Goal: Task Accomplishment & Management: Use online tool/utility

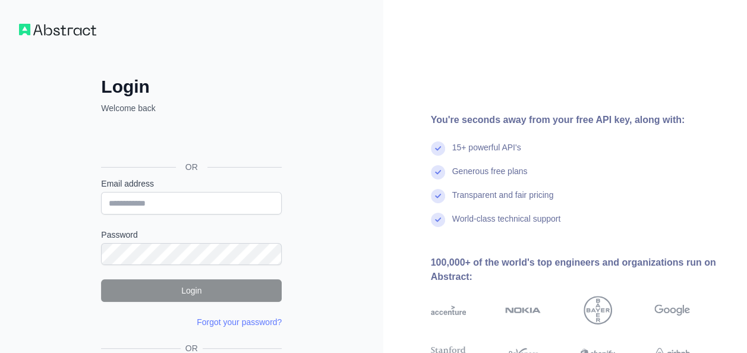
click at [300, 39] on div "Login Welcome back OR Email address Password Login Forgot your password? Please…" at bounding box center [191, 227] width 228 height 396
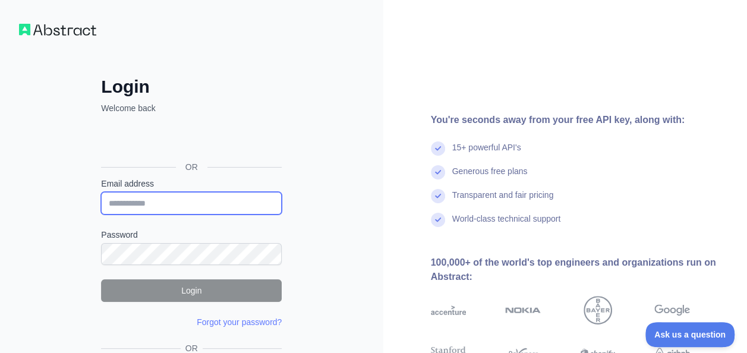
click at [154, 200] on input "Email address" at bounding box center [191, 203] width 181 height 23
type input "**********"
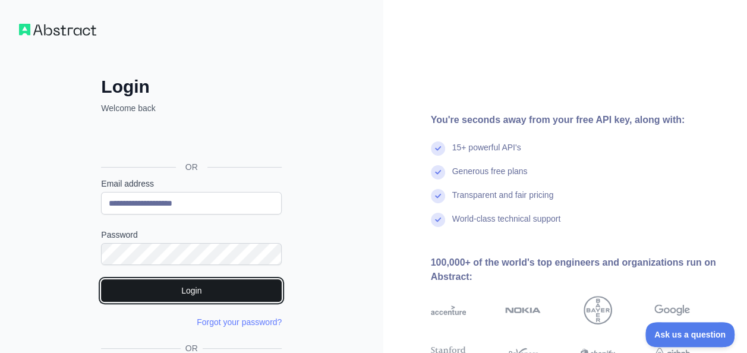
click at [244, 287] on button "Login" at bounding box center [191, 290] width 181 height 23
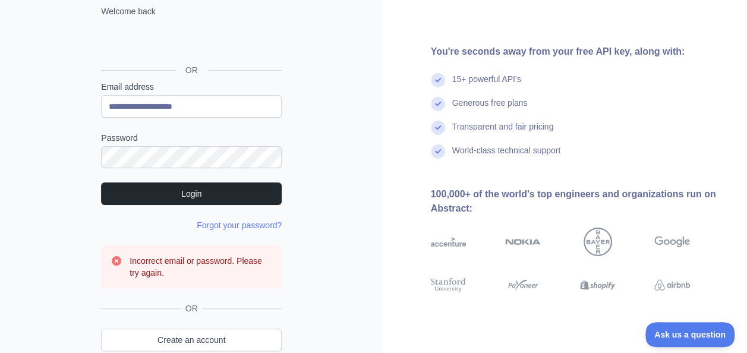
scroll to position [119, 0]
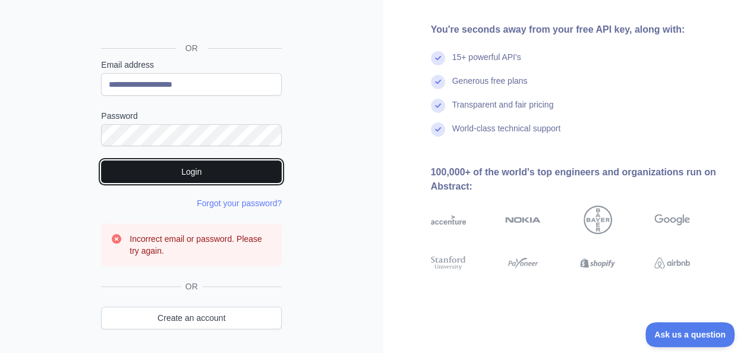
click at [184, 171] on button "Login" at bounding box center [191, 171] width 181 height 23
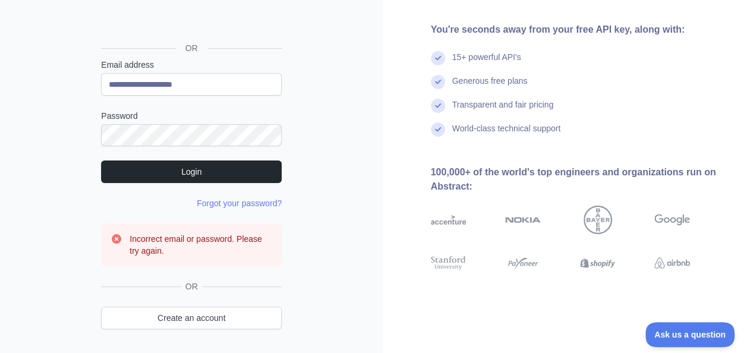
click at [33, 238] on div "**********" at bounding box center [191, 136] width 383 height 511
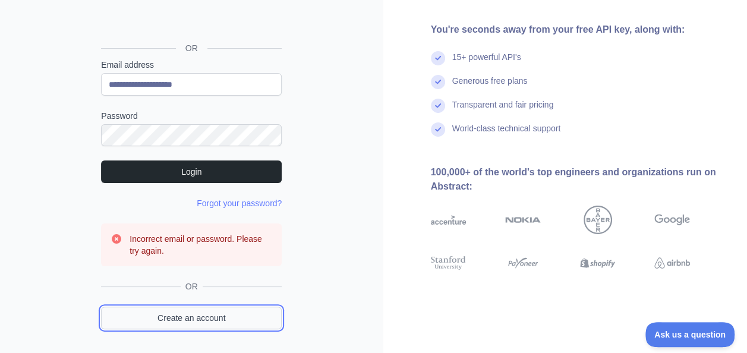
click at [206, 316] on link "Create an account" at bounding box center [191, 318] width 181 height 23
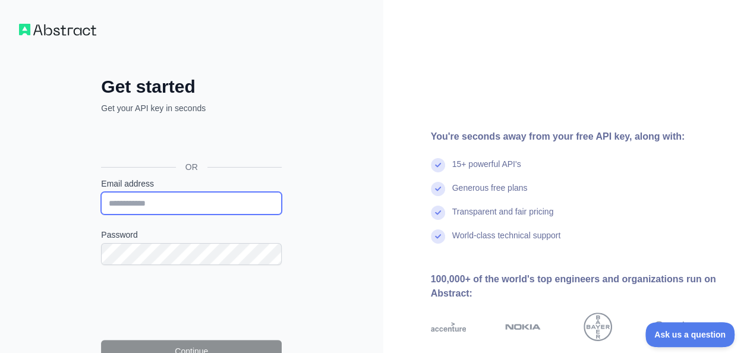
click at [147, 201] on input "Email address" at bounding box center [191, 203] width 181 height 23
type input "**********"
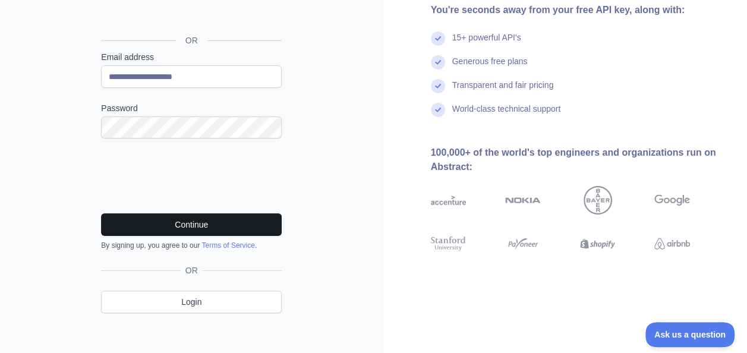
scroll to position [132, 0]
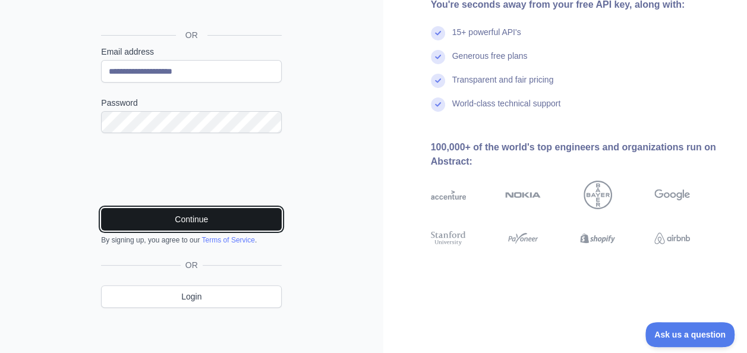
click at [207, 220] on button "Continue" at bounding box center [191, 219] width 181 height 23
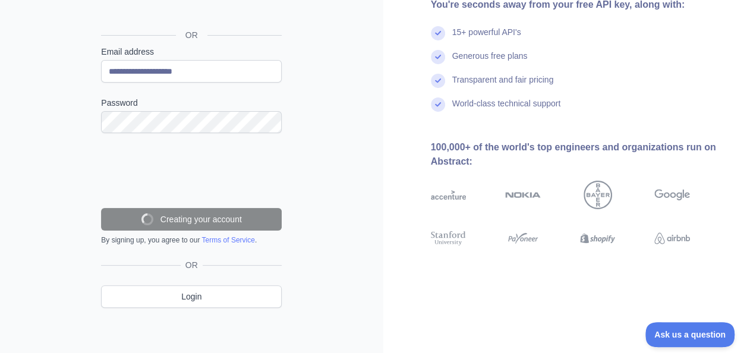
scroll to position [95, 0]
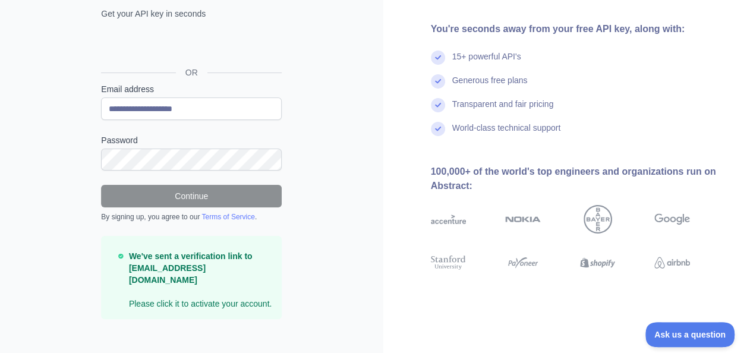
click at [345, 185] on div "**********" at bounding box center [191, 135] width 383 height 461
click at [247, 294] on p "We've sent a verification link to [EMAIL_ADDRESS][DOMAIN_NAME] Please click it …" at bounding box center [200, 279] width 143 height 59
click at [187, 262] on strong "We've sent a verification link to [EMAIL_ADDRESS][DOMAIN_NAME]" at bounding box center [191, 267] width 124 height 33
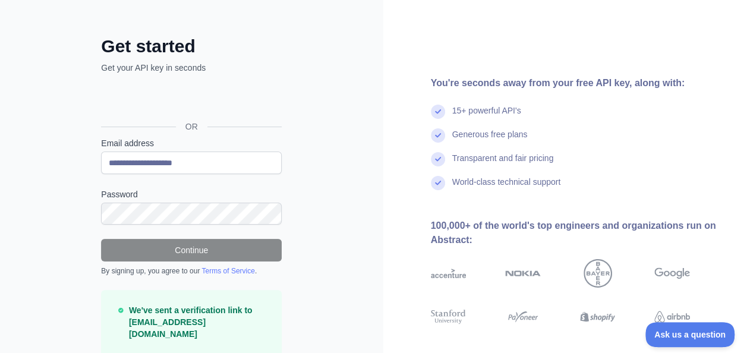
scroll to position [59, 0]
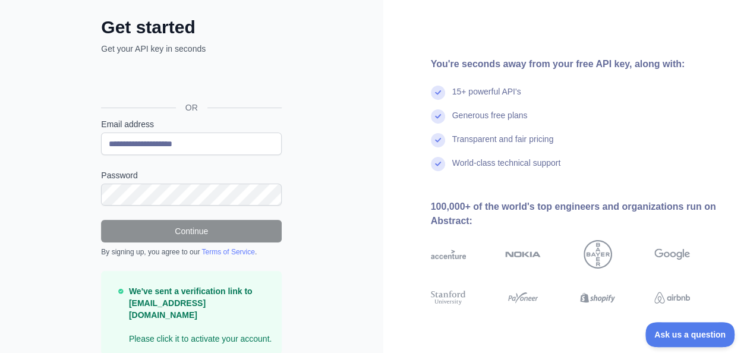
click at [232, 251] on link "Terms of Service" at bounding box center [227, 252] width 53 height 8
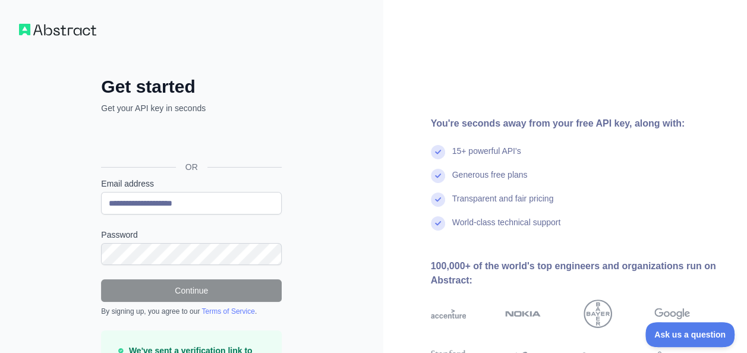
click at [15, 143] on div "**********" at bounding box center [191, 230] width 383 height 461
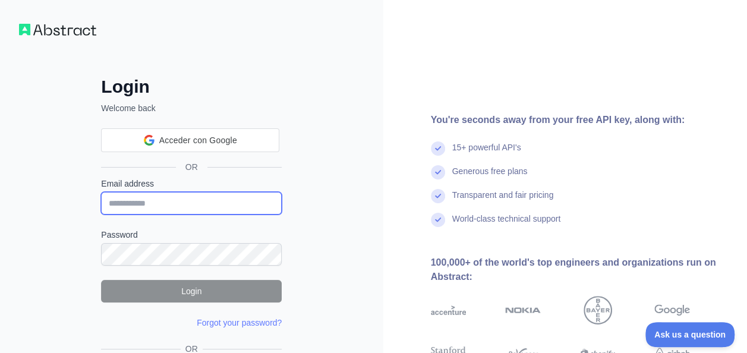
type input "**********"
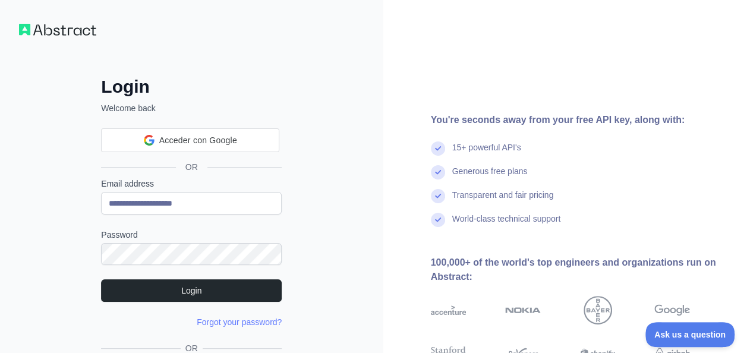
scroll to position [76, 0]
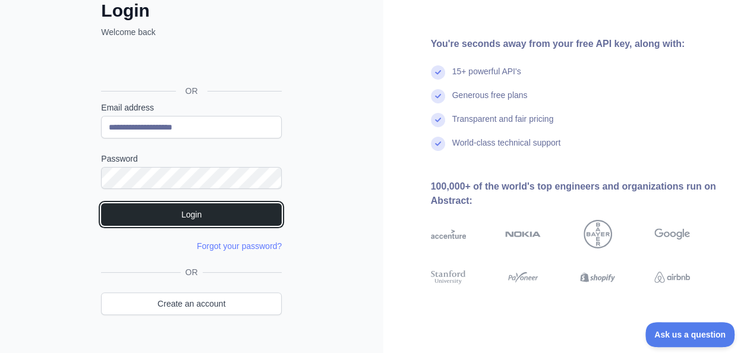
drag, startPoint x: 199, startPoint y: 213, endPoint x: 304, endPoint y: 233, distance: 107.6
click at [199, 213] on button "Login" at bounding box center [191, 214] width 181 height 23
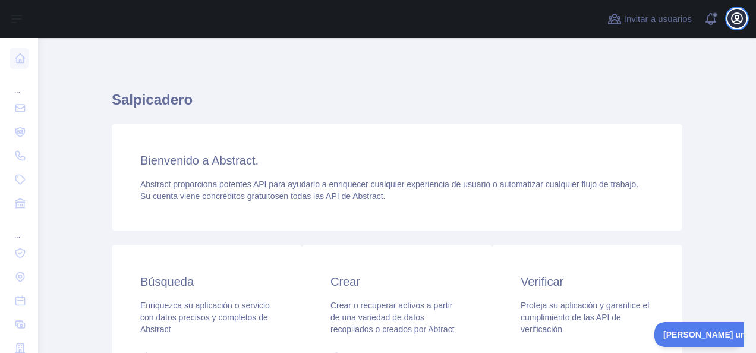
click at [738, 18] on icon "button" at bounding box center [737, 18] width 14 height 14
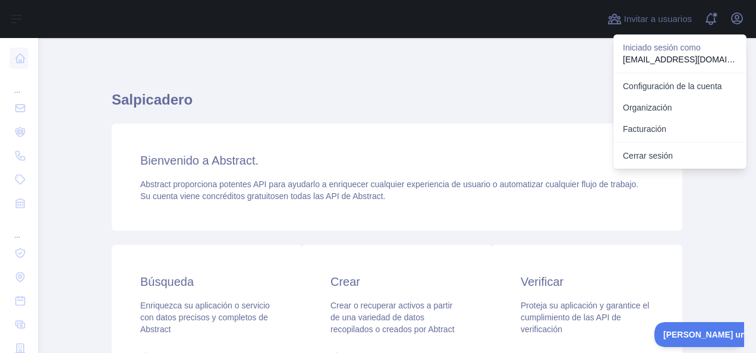
click at [533, 71] on div "Salpicadero Bienvenido a Abstract. Abstract proporciona potentes API para ayuda…" at bounding box center [397, 294] width 571 height 454
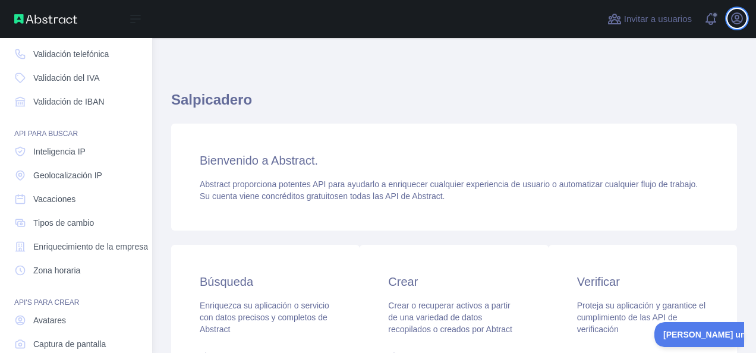
scroll to position [119, 0]
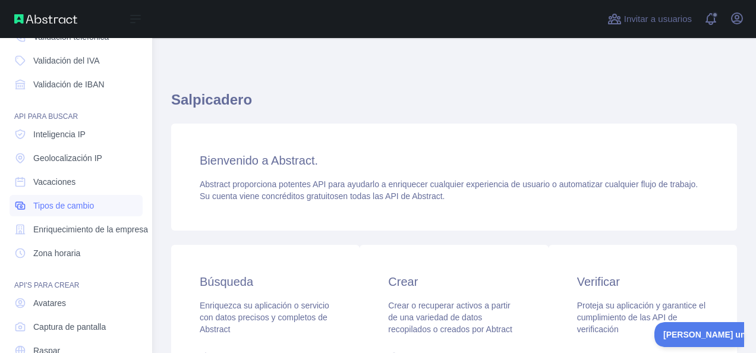
click at [77, 206] on span "Tipos de cambio" at bounding box center [63, 206] width 61 height 12
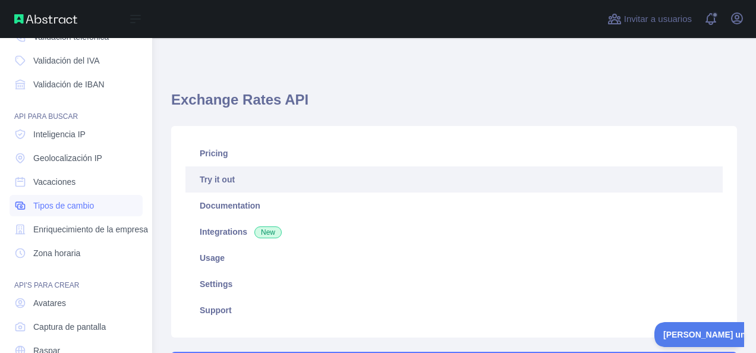
type textarea "**********"
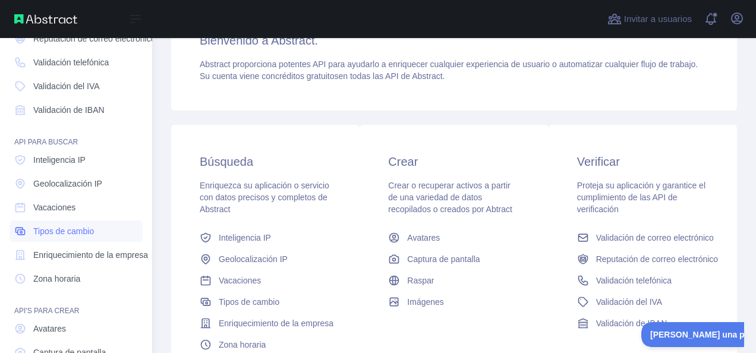
scroll to position [119, 0]
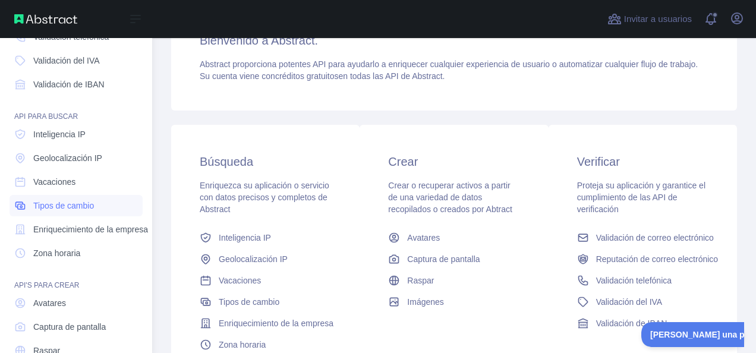
click at [84, 209] on span "Tipos de cambio" at bounding box center [63, 206] width 61 height 12
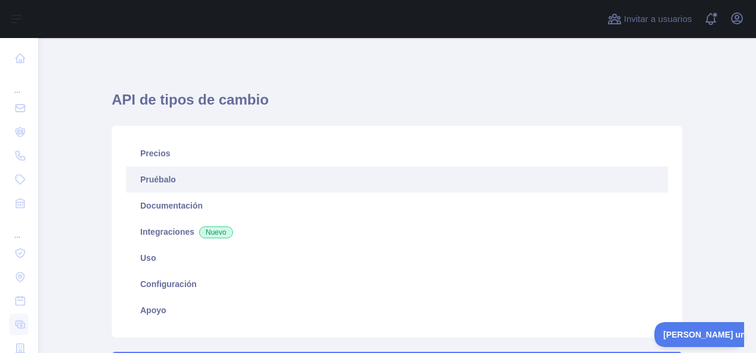
click at [173, 182] on link "Pruébalo" at bounding box center [397, 179] width 542 height 26
click at [180, 175] on link "Pruébalo" at bounding box center [397, 179] width 542 height 26
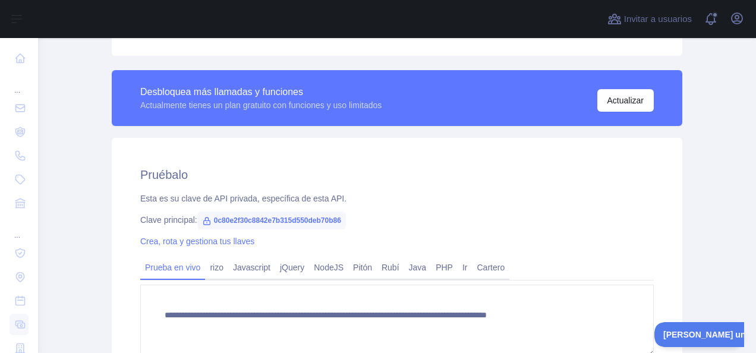
scroll to position [297, 0]
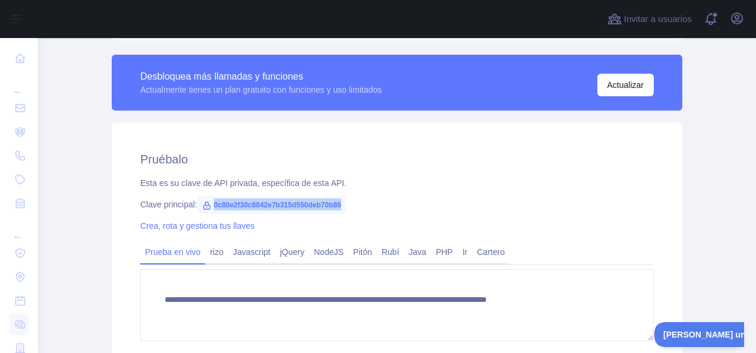
drag, startPoint x: 211, startPoint y: 203, endPoint x: 360, endPoint y: 209, distance: 148.7
click at [360, 209] on div "Clave principal: 0c80e2f30c8842e7b315d550deb70b86" at bounding box center [397, 205] width 514 height 12
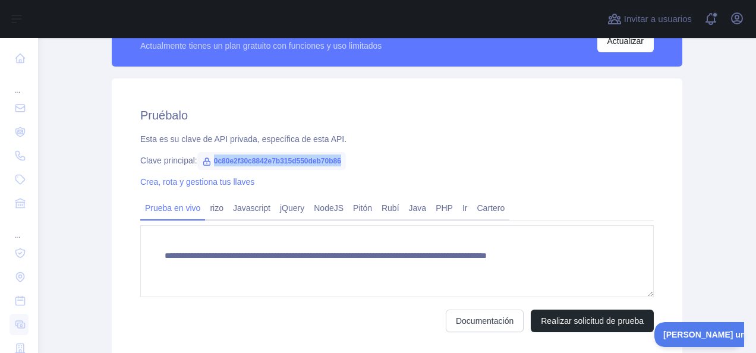
scroll to position [357, 0]
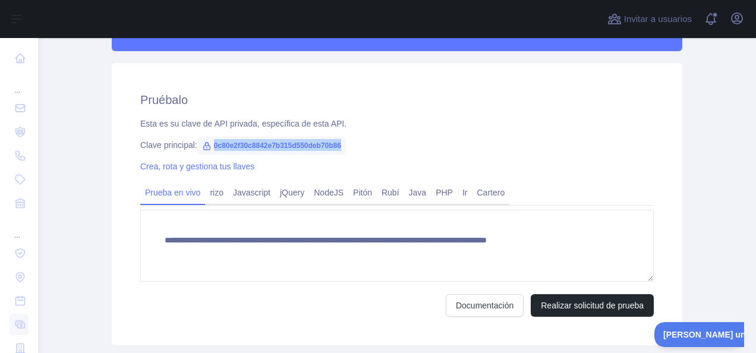
copy span "0c80e2f30c8842e7b315d550deb70b86"
